Goal: Task Accomplishment & Management: Use online tool/utility

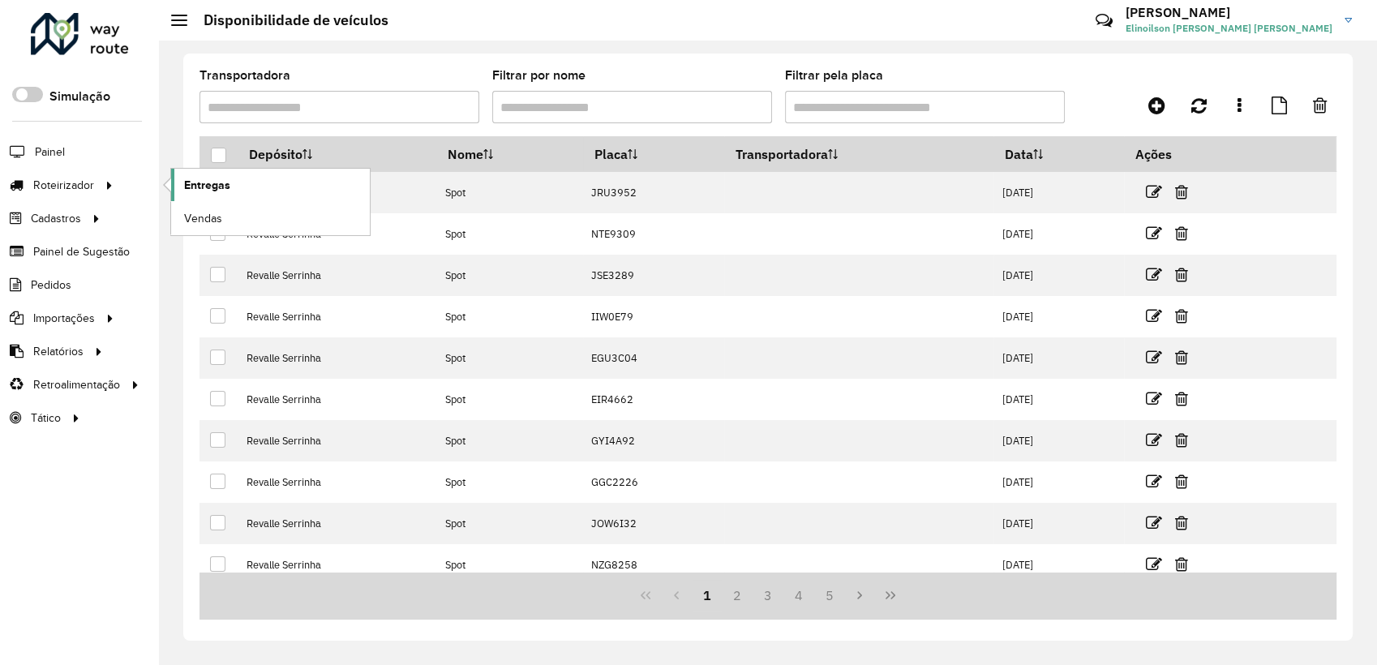
click at [207, 177] on span "Entregas" at bounding box center [207, 185] width 46 height 17
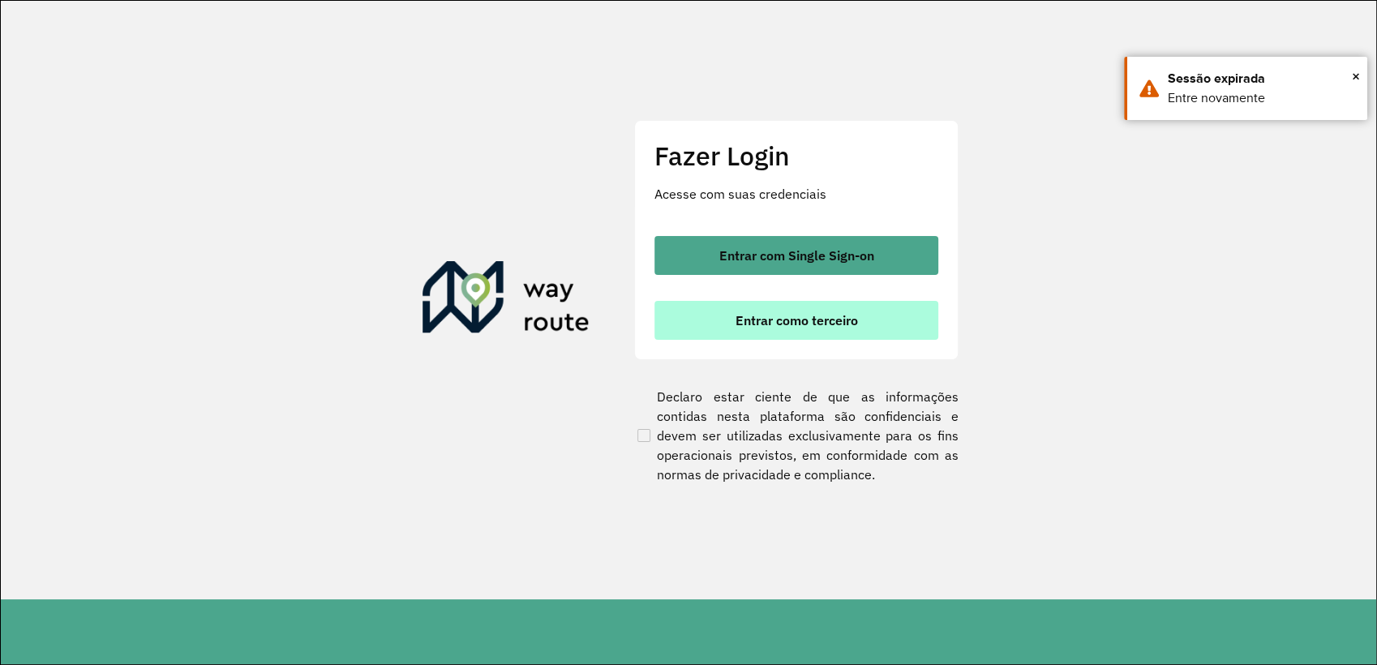
click at [738, 301] on button "Entrar como terceiro" at bounding box center [797, 320] width 284 height 39
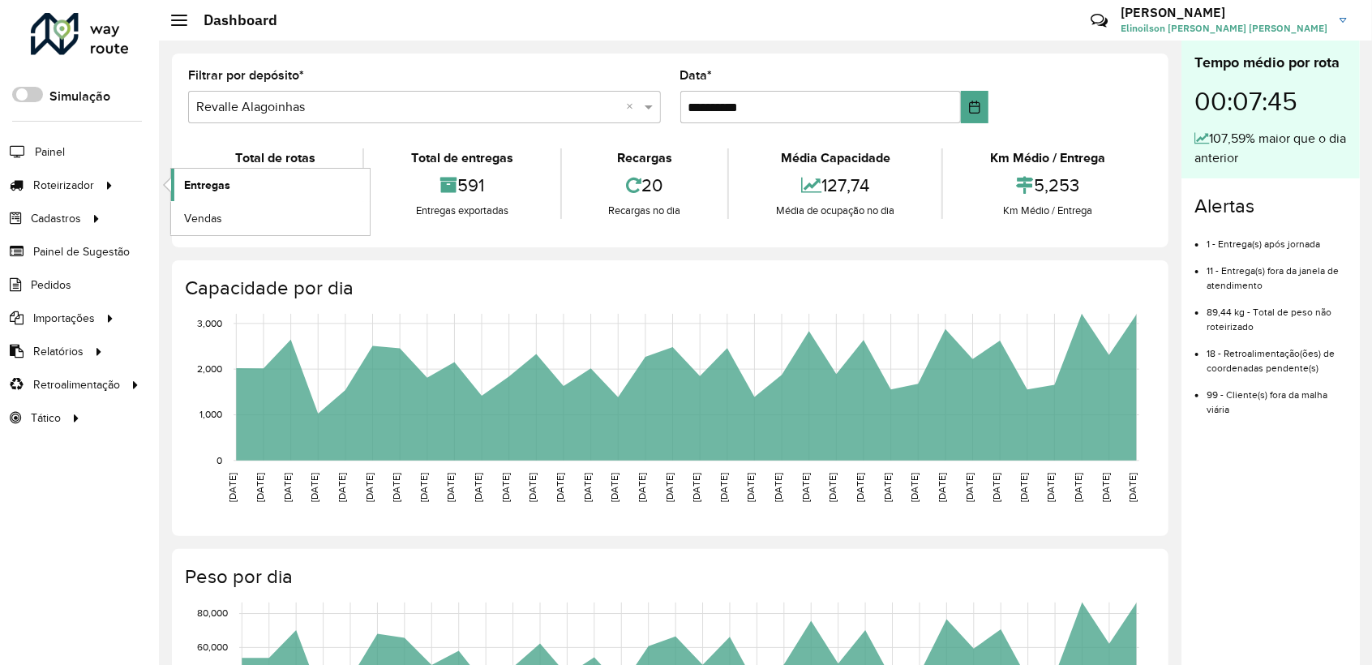
click at [184, 184] on span "Entregas" at bounding box center [207, 185] width 46 height 17
click at [218, 195] on link "Entregas" at bounding box center [270, 185] width 199 height 32
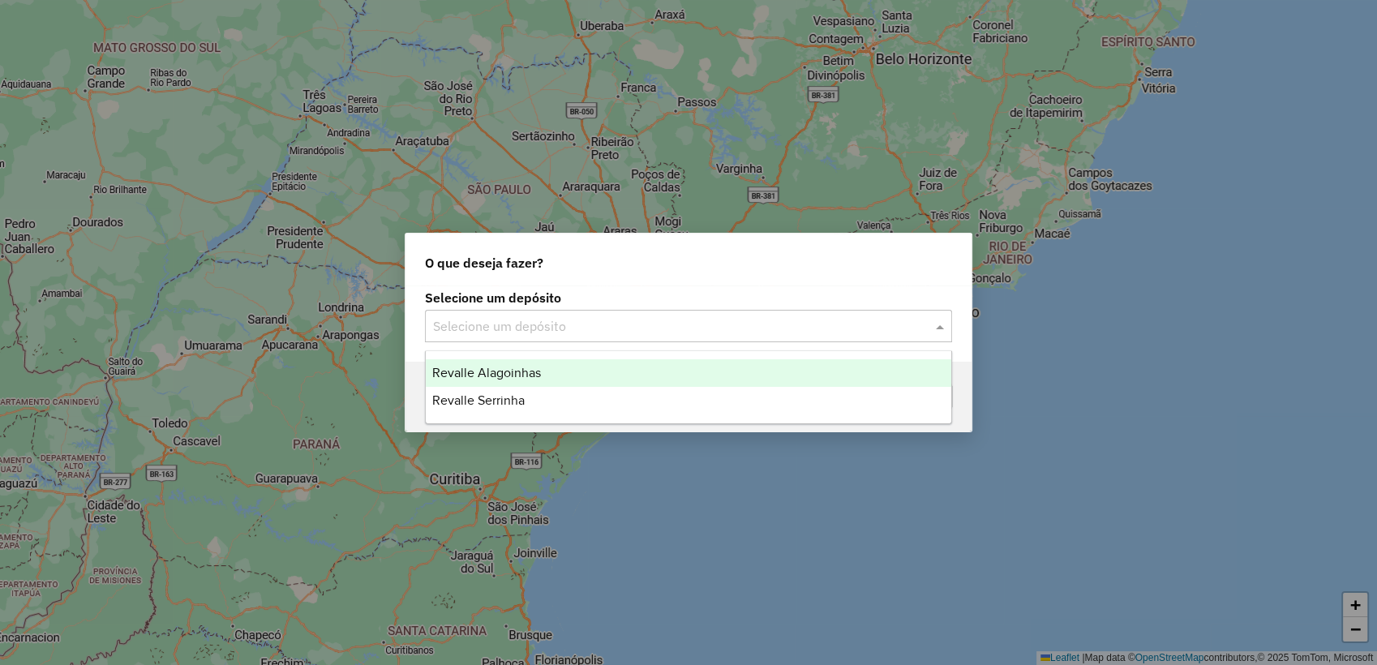
click at [517, 321] on input "text" at bounding box center [672, 326] width 479 height 19
click at [498, 373] on span "Revalle Alagoinhas" at bounding box center [486, 373] width 109 height 14
click at [461, 327] on input "text" at bounding box center [672, 326] width 479 height 19
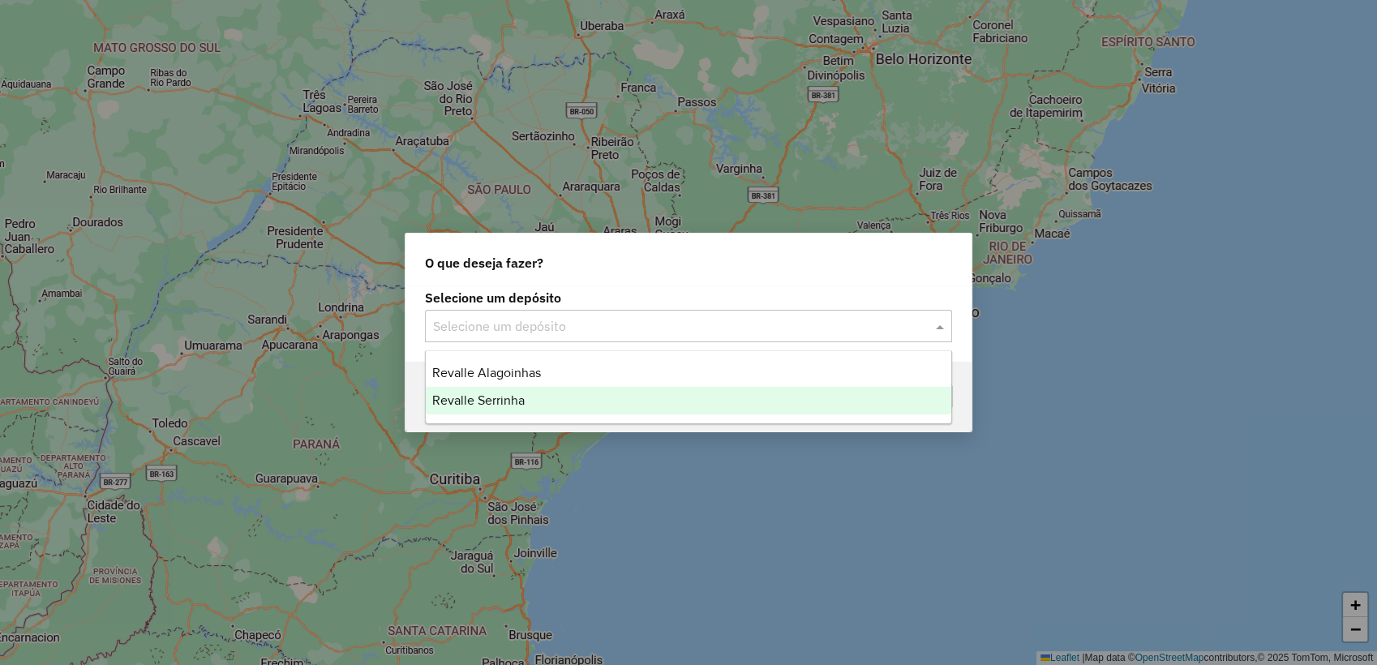
click at [460, 401] on span "Revalle Serrinha" at bounding box center [478, 400] width 92 height 14
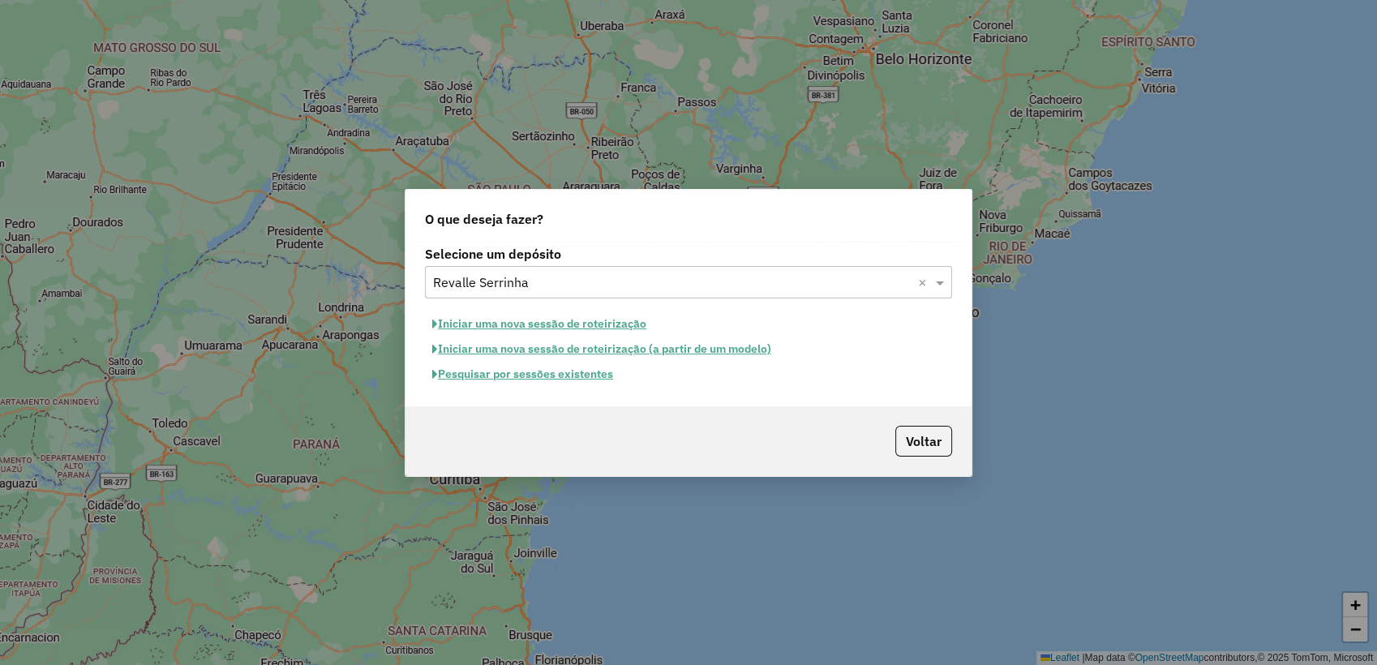
click at [493, 373] on button "Pesquisar por sessões existentes" at bounding box center [522, 374] width 195 height 25
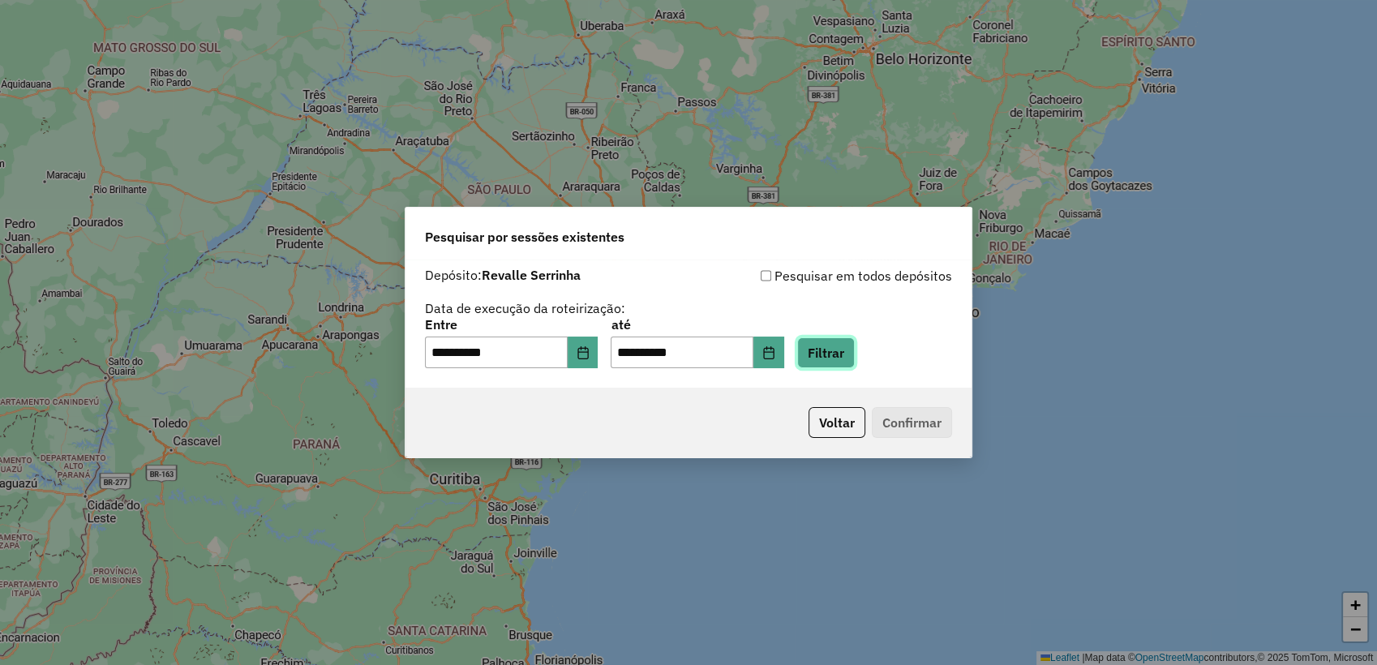
click at [855, 354] on button "Filtrar" at bounding box center [826, 352] width 58 height 31
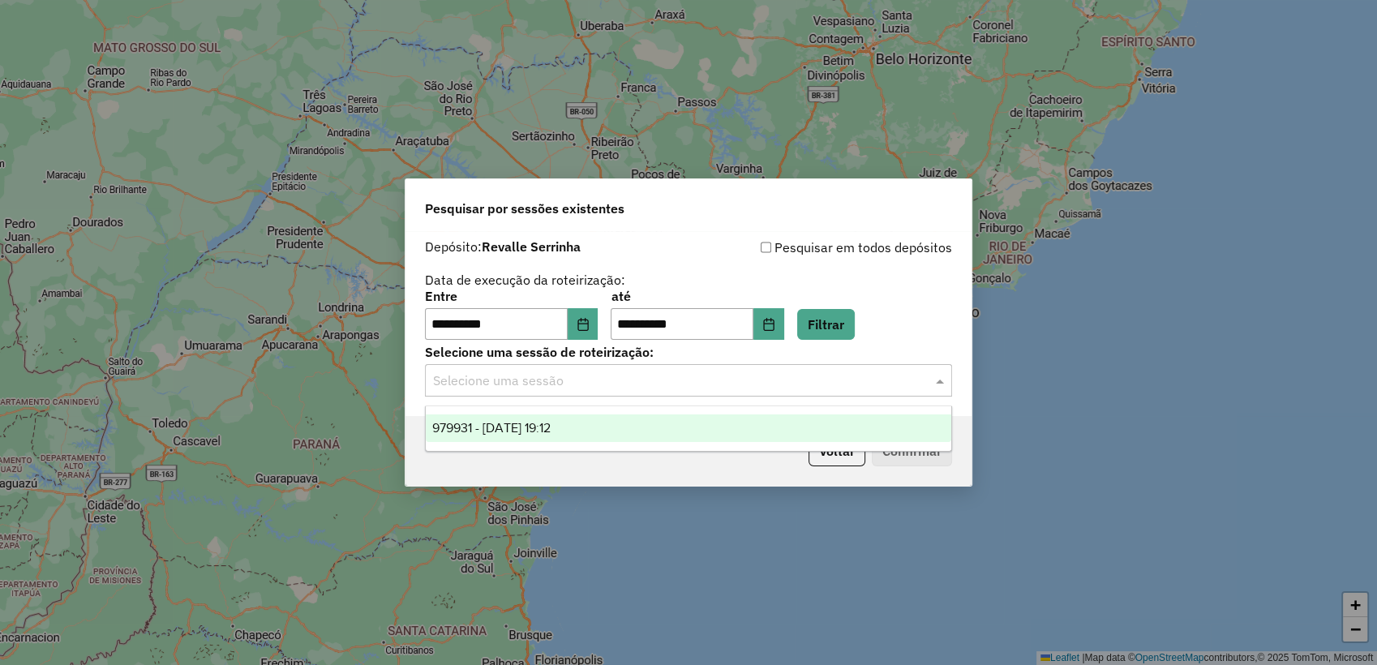
click at [780, 380] on input "text" at bounding box center [672, 380] width 479 height 19
click at [645, 423] on div "979931 - [DATE] 19:12" at bounding box center [689, 428] width 526 height 28
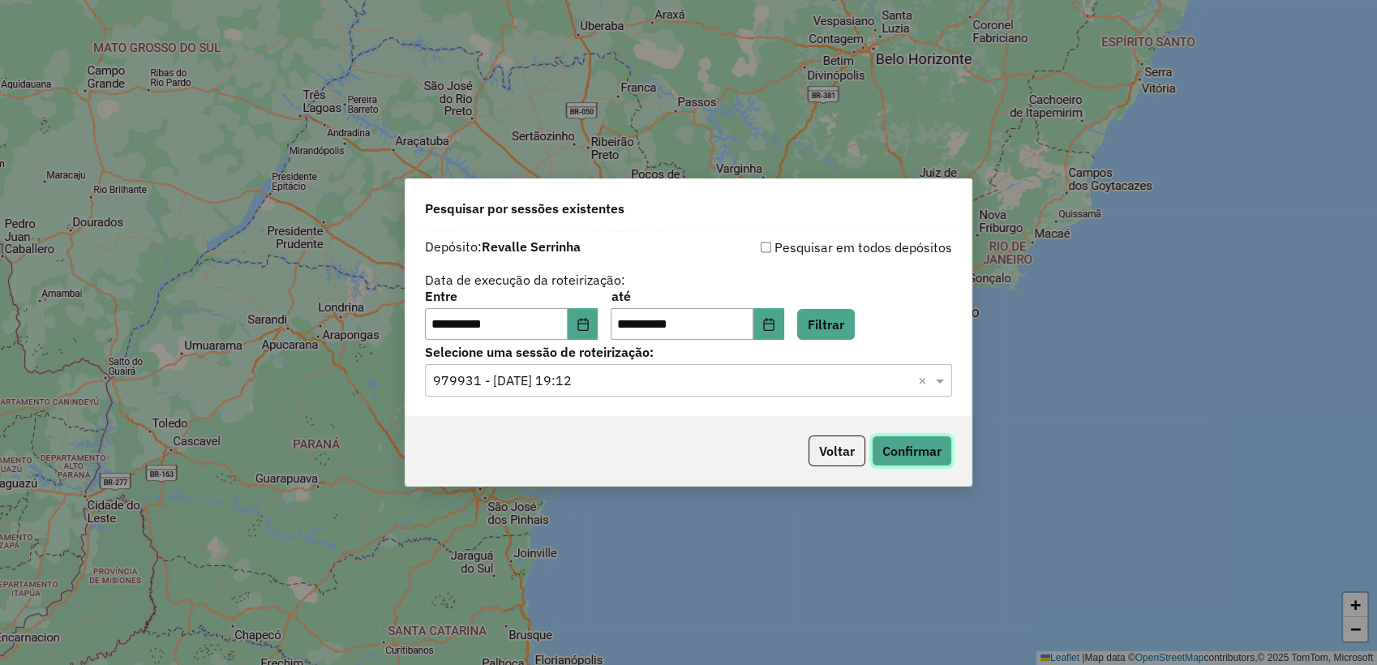
click at [899, 458] on button "Confirmar" at bounding box center [912, 451] width 80 height 31
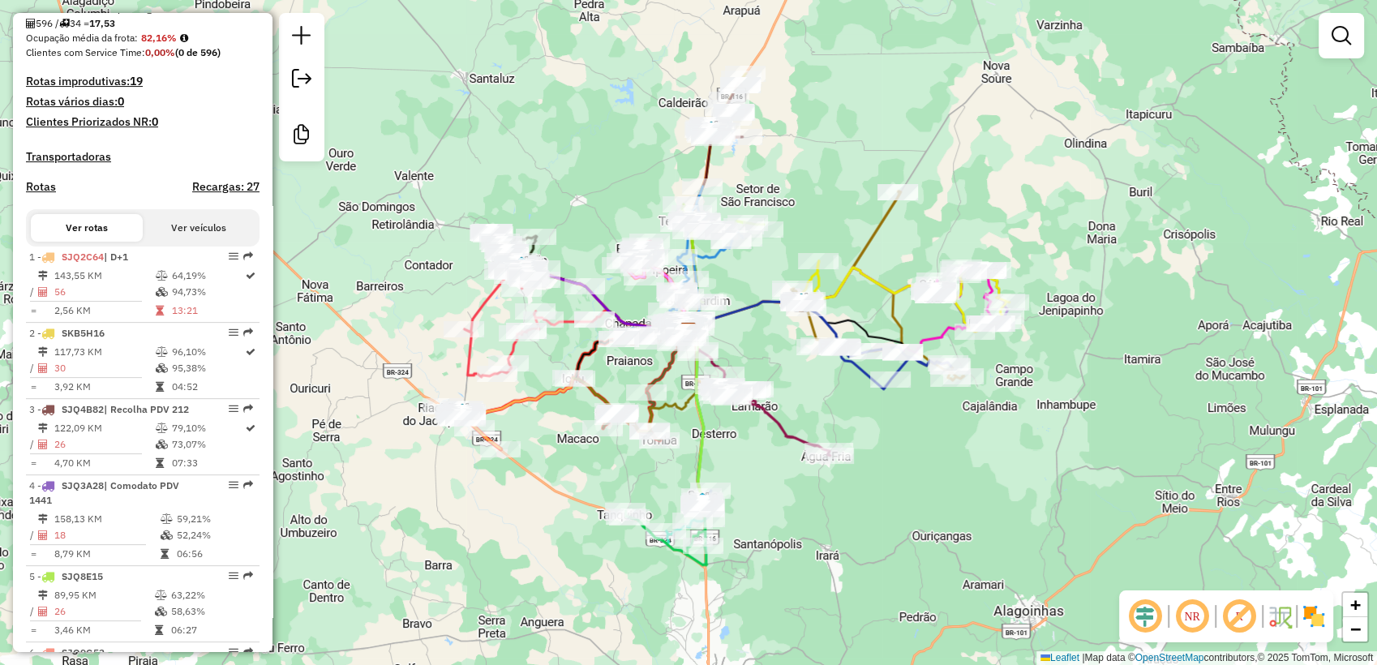
scroll to position [427, 0]
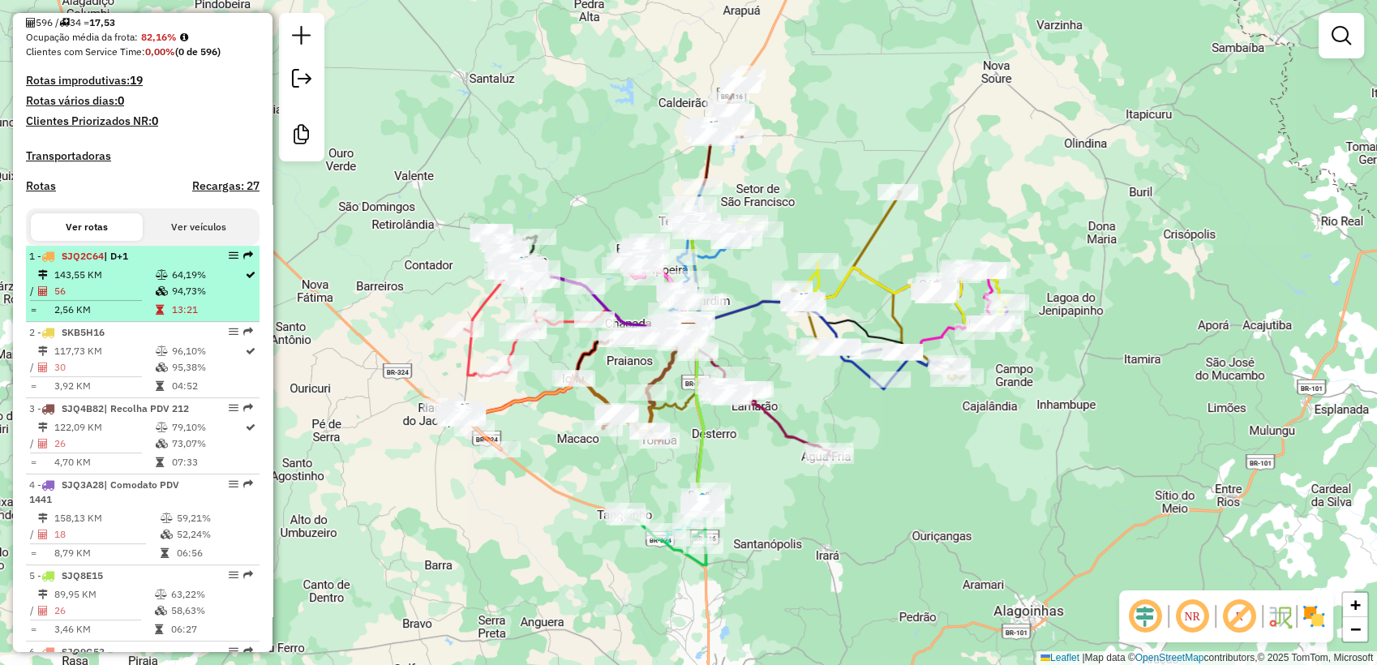
click at [205, 283] on td "64,19%" at bounding box center [207, 275] width 73 height 16
select select "**********"
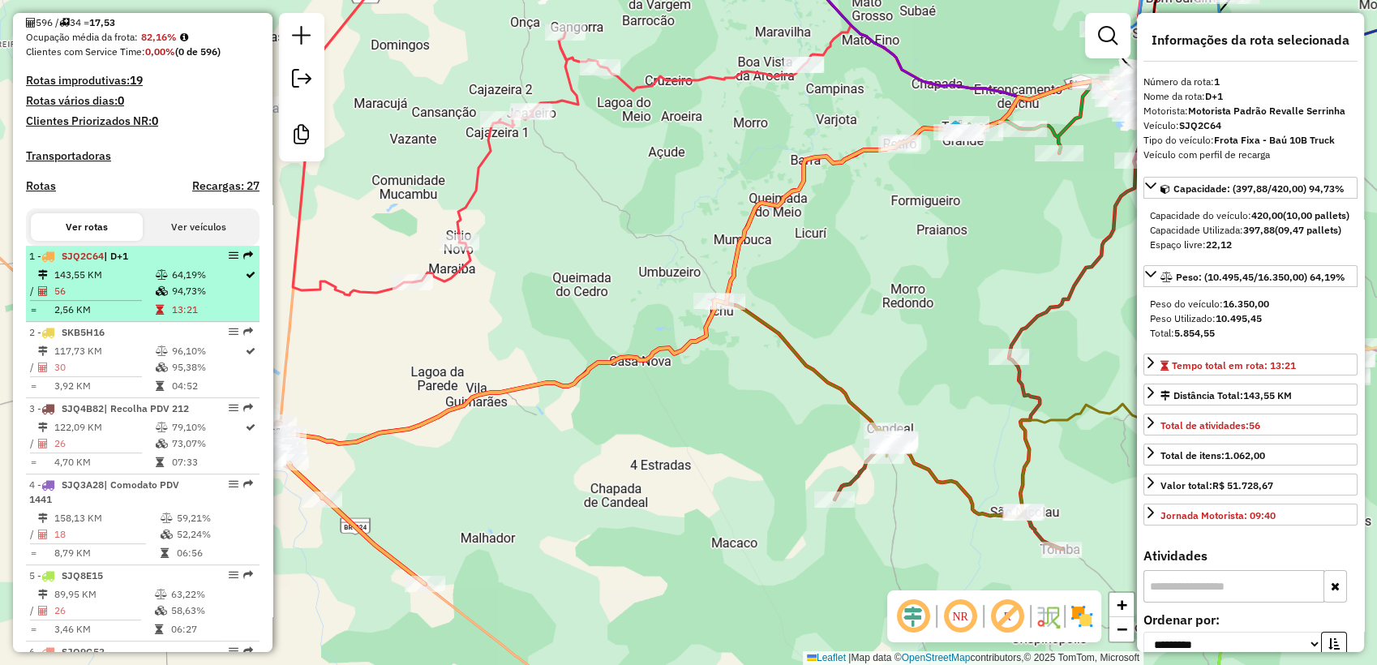
click at [205, 283] on td "64,19%" at bounding box center [207, 275] width 73 height 16
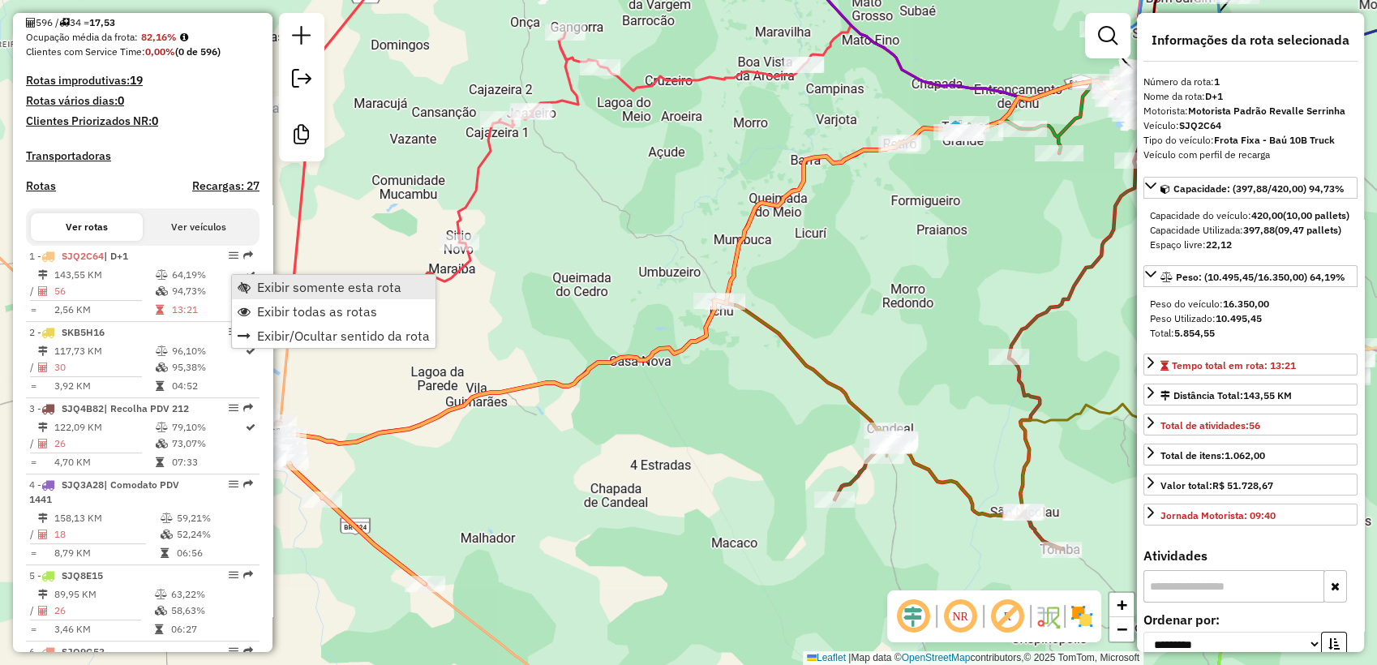
click at [287, 285] on span "Exibir somente esta rota" at bounding box center [329, 287] width 144 height 13
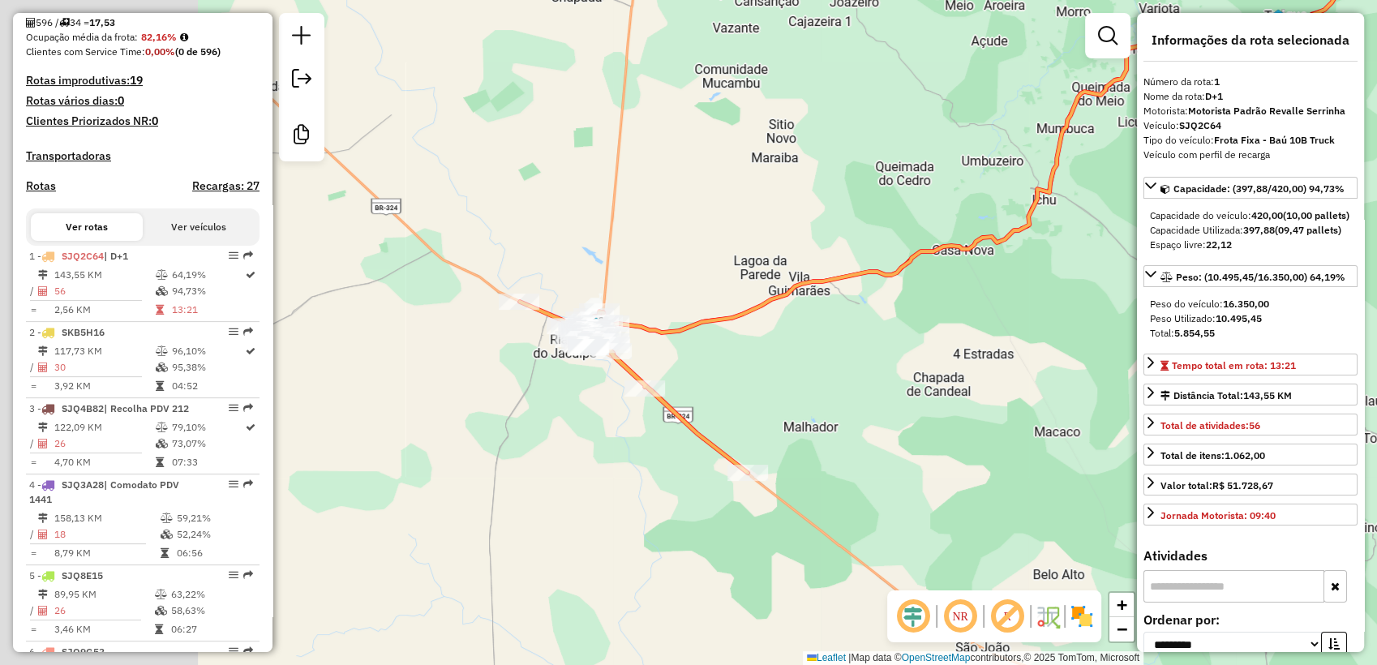
drag, startPoint x: 509, startPoint y: 362, endPoint x: 832, endPoint y: 251, distance: 341.4
click at [832, 251] on div "Janela de atendimento Grade de atendimento Capacidade Transportadoras Veículos …" at bounding box center [688, 332] width 1377 height 665
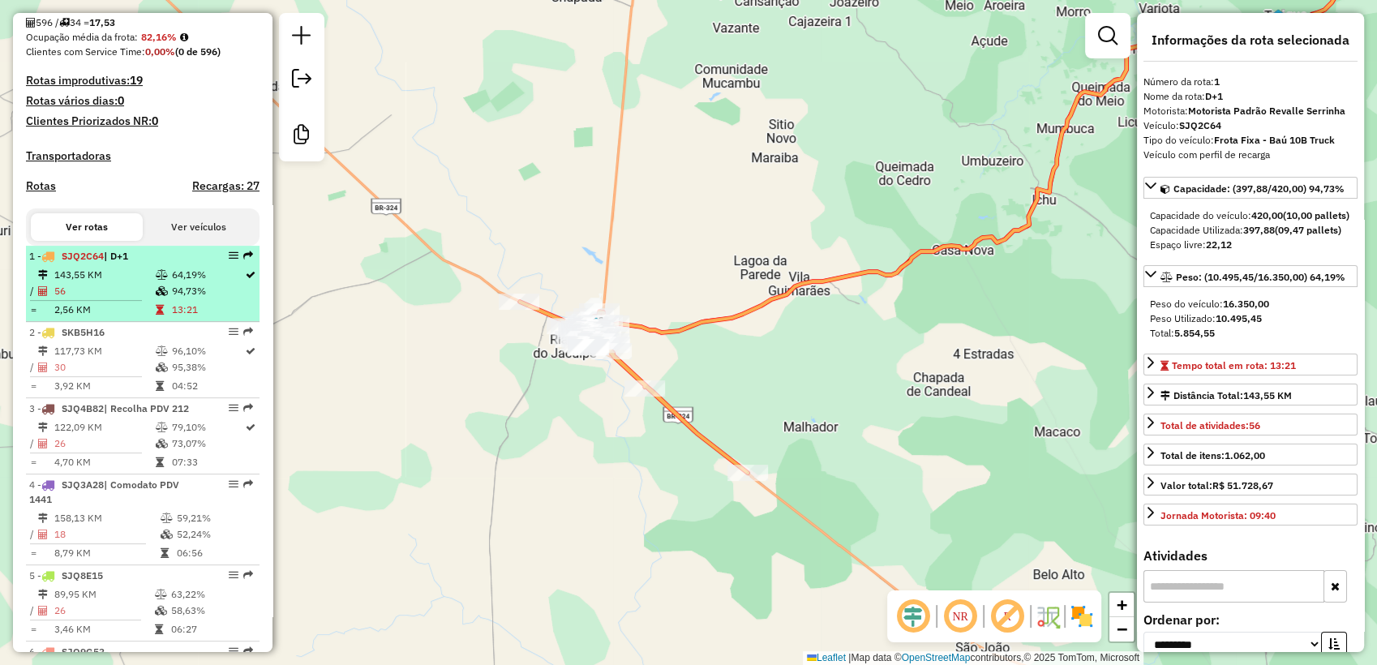
click at [152, 264] on div "1 - SJQ2C64 | D+1" at bounding box center [115, 256] width 172 height 15
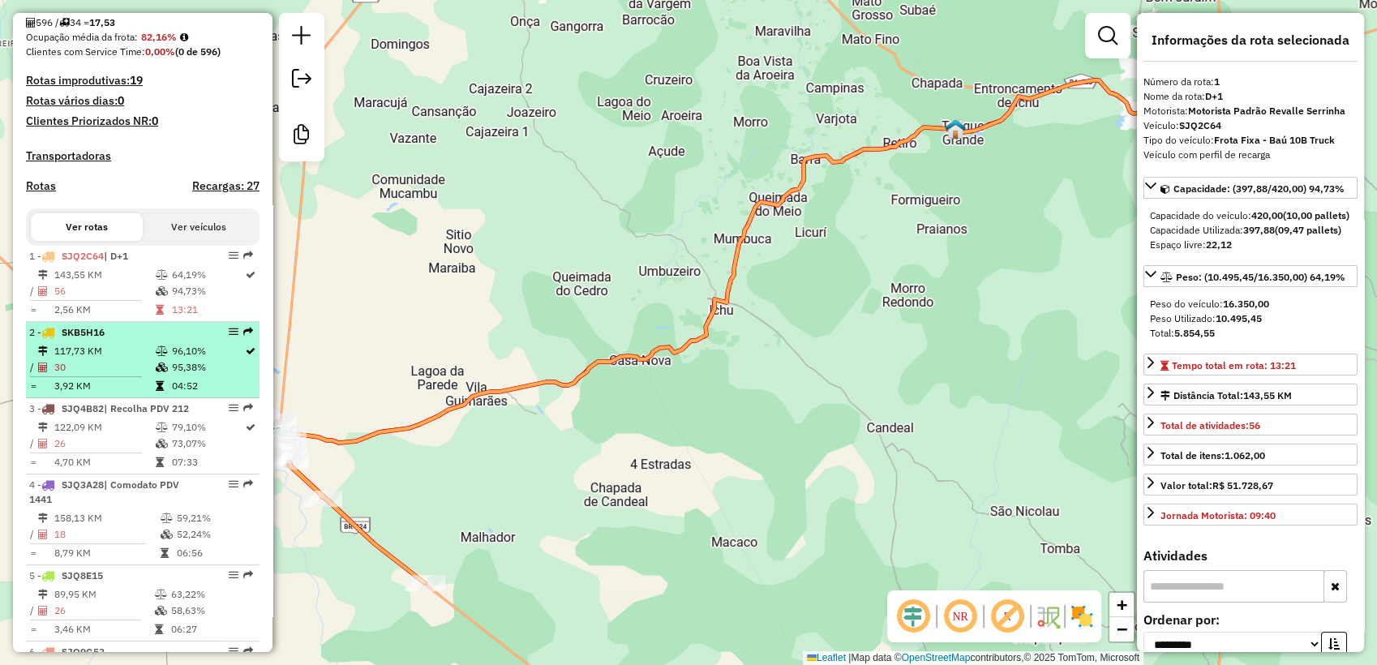
click at [181, 376] on td "95,38%" at bounding box center [207, 367] width 73 height 16
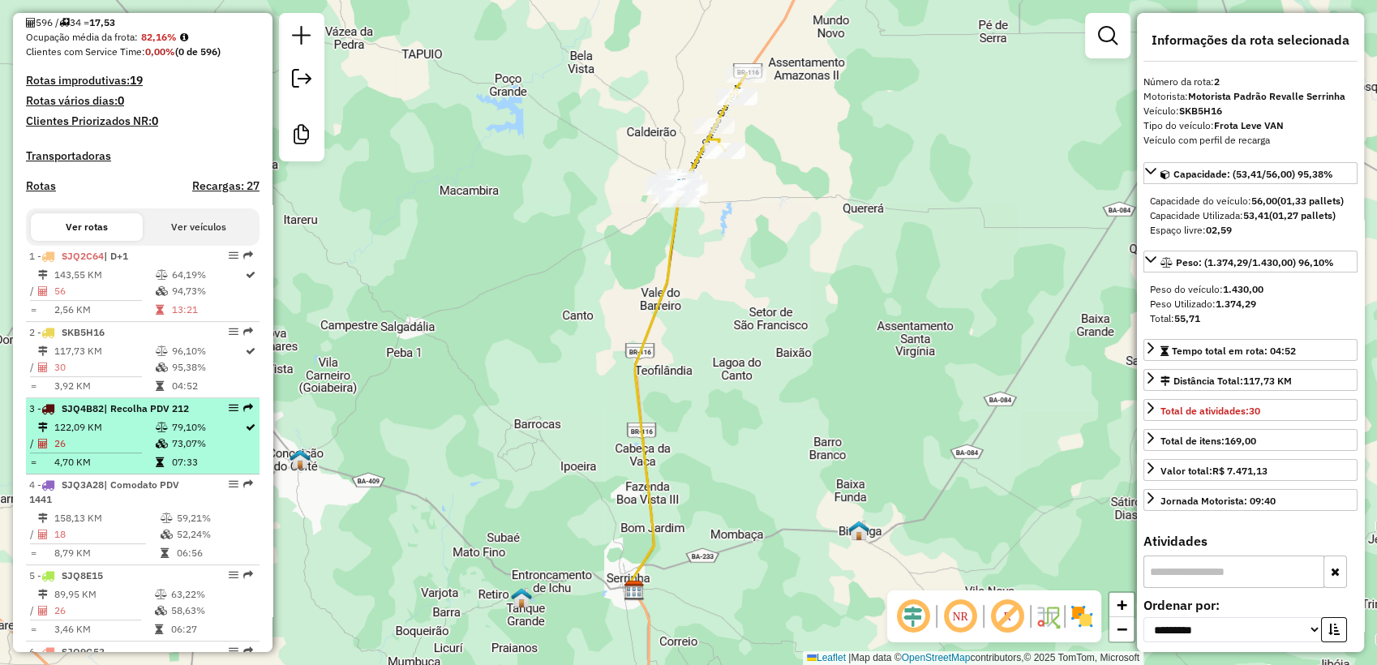
click at [164, 430] on li "3 - SJQ4B82 | Recolha PDV 212 122,09 KM 79,10% / 26 73,07% = 4,70 KM 07:33" at bounding box center [143, 436] width 234 height 76
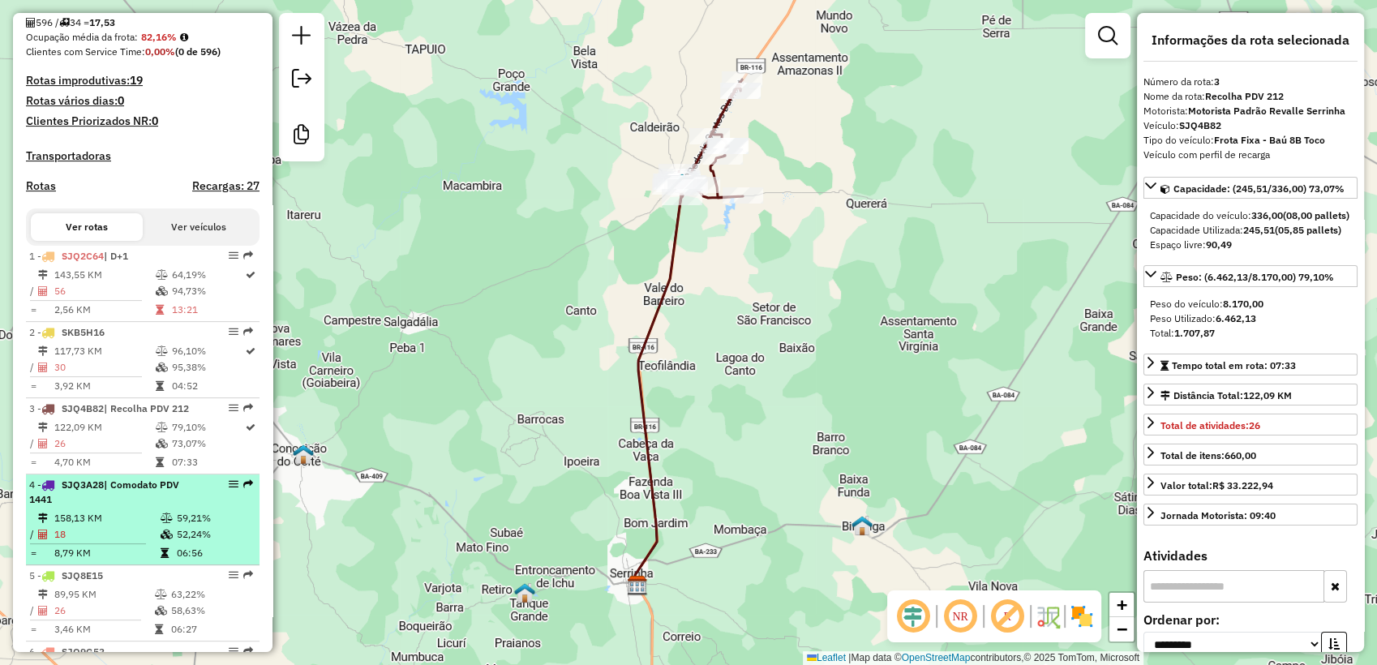
click at [144, 501] on span "| Comodato PDV 1441" at bounding box center [104, 492] width 150 height 27
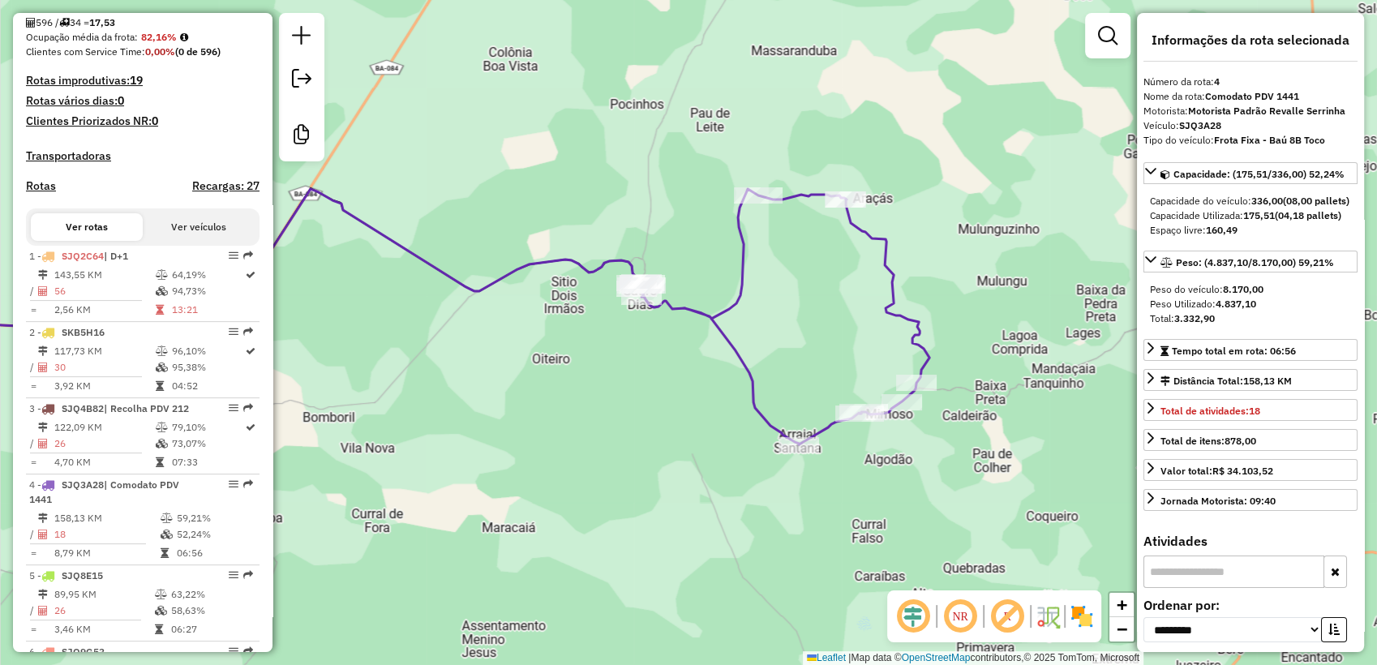
drag, startPoint x: 852, startPoint y: 342, endPoint x: 452, endPoint y: 328, distance: 400.1
click at [452, 328] on div "Janela de atendimento Grade de atendimento Capacidade Transportadoras Veículos …" at bounding box center [688, 332] width 1377 height 665
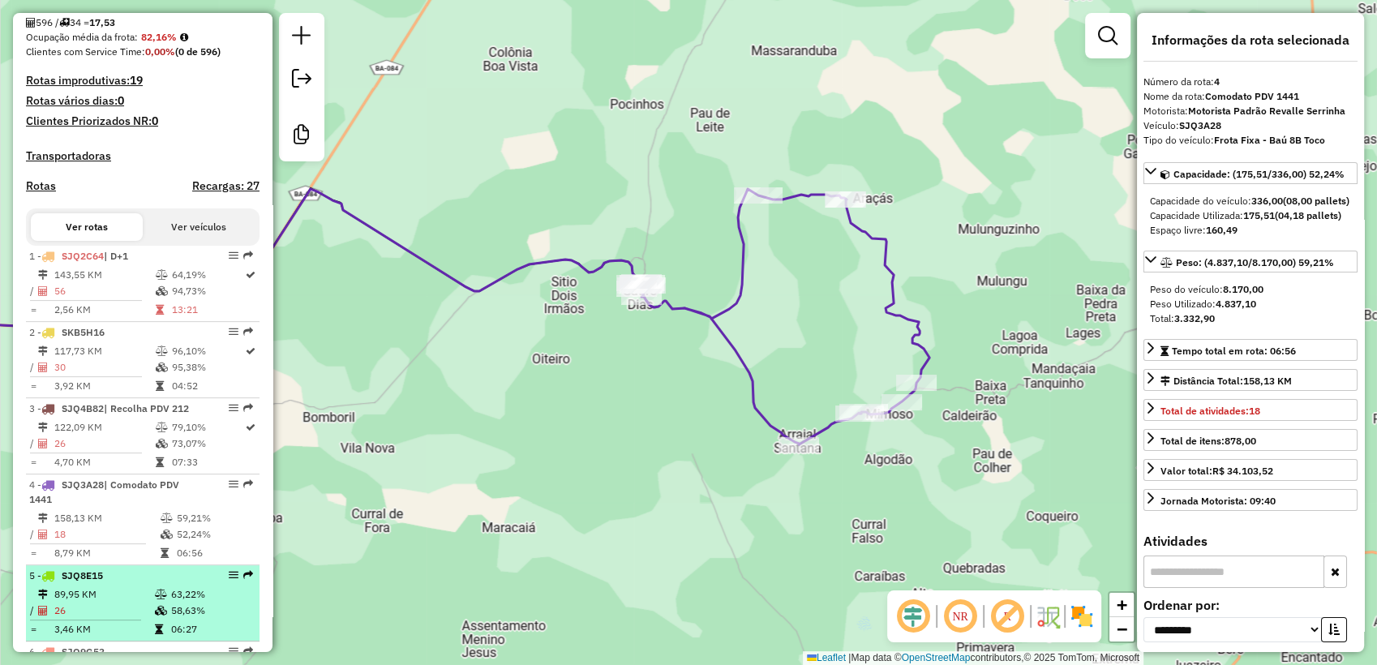
click at [154, 601] on td at bounding box center [162, 594] width 16 height 16
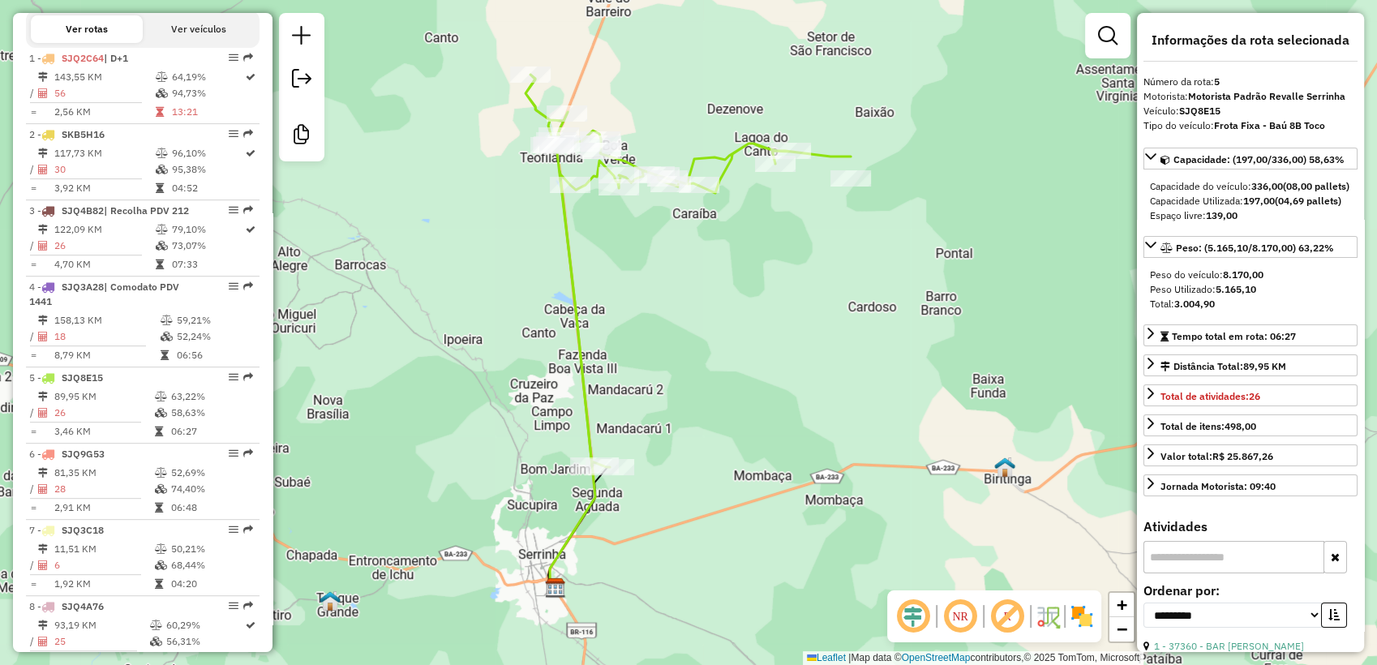
scroll to position [636, 0]
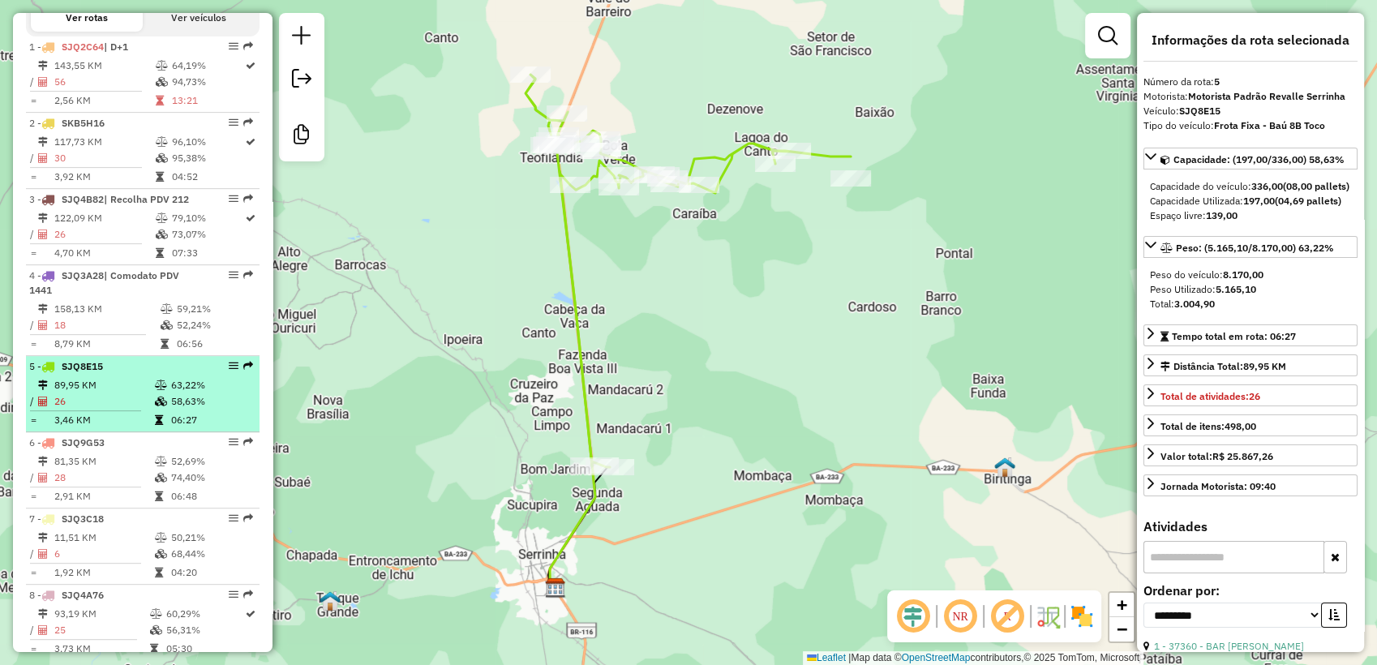
click at [147, 374] on div "5 - SJQ8E15" at bounding box center [115, 366] width 172 height 15
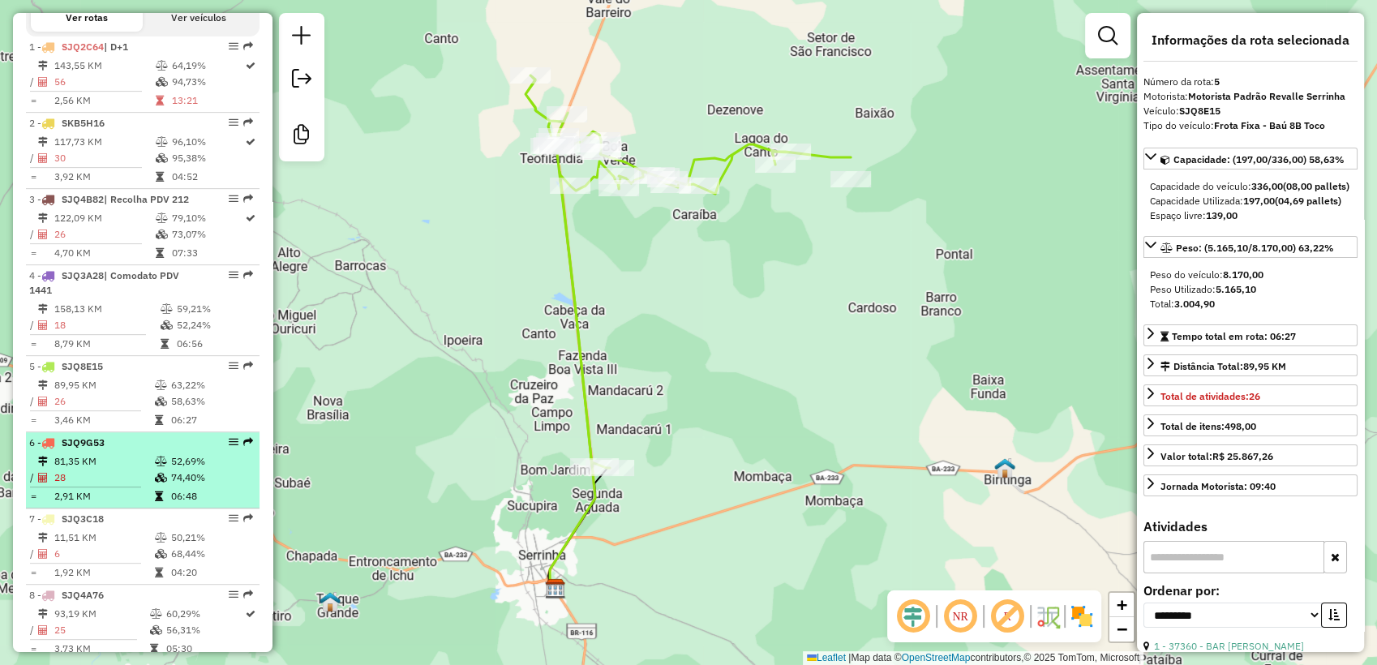
click at [117, 448] on div "6 - SJQ9G53" at bounding box center [115, 443] width 172 height 15
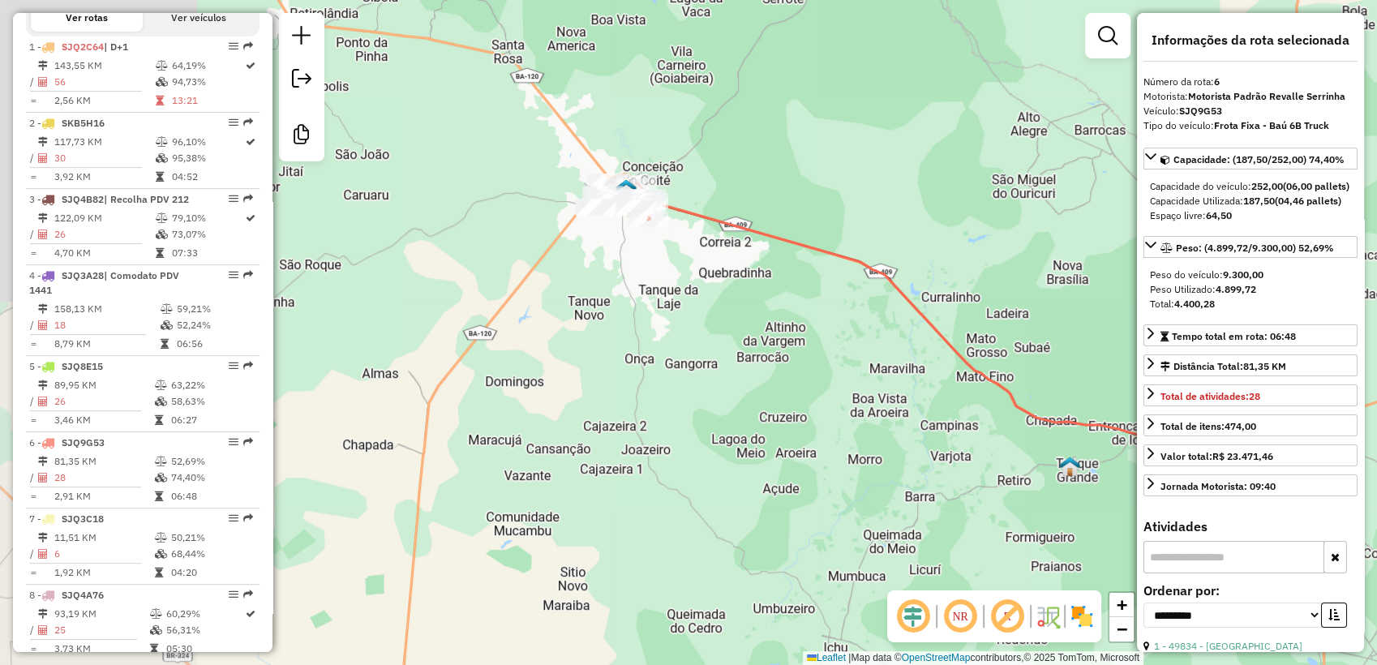
drag, startPoint x: 418, startPoint y: 262, endPoint x: 671, endPoint y: 246, distance: 253.6
click at [671, 246] on div "Janela de atendimento Grade de atendimento Capacidade Transportadoras Veículos …" at bounding box center [688, 332] width 1377 height 665
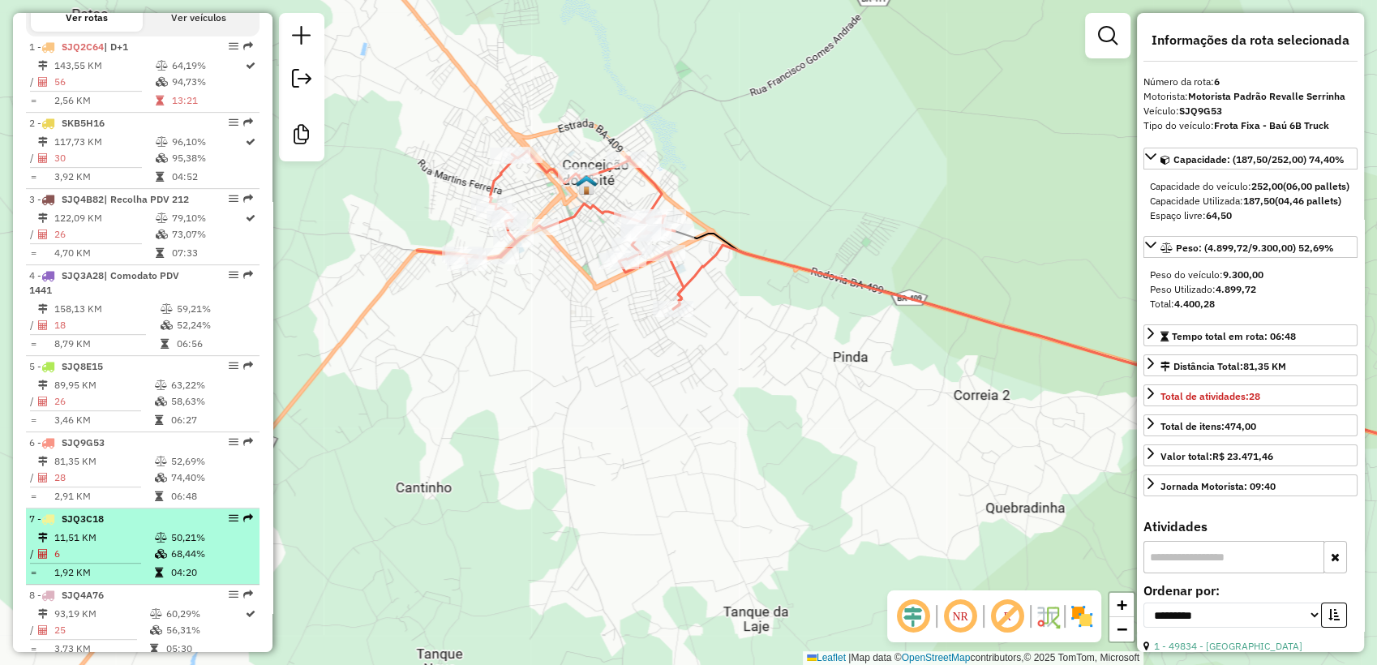
click at [157, 543] on icon at bounding box center [161, 538] width 12 height 10
